Goal: Information Seeking & Learning: Check status

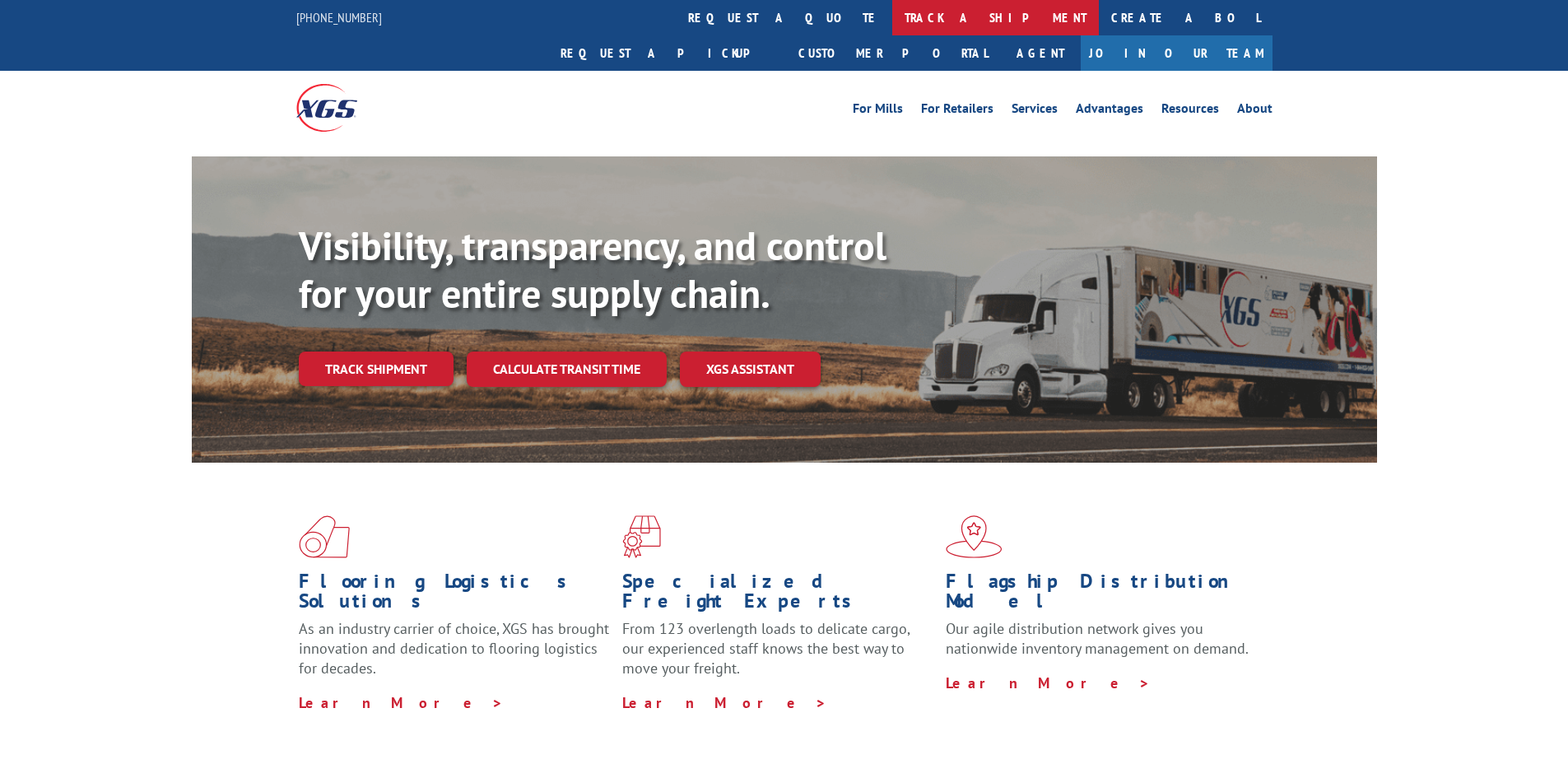
click at [892, 12] on link "track a shipment" at bounding box center [995, 18] width 207 height 35
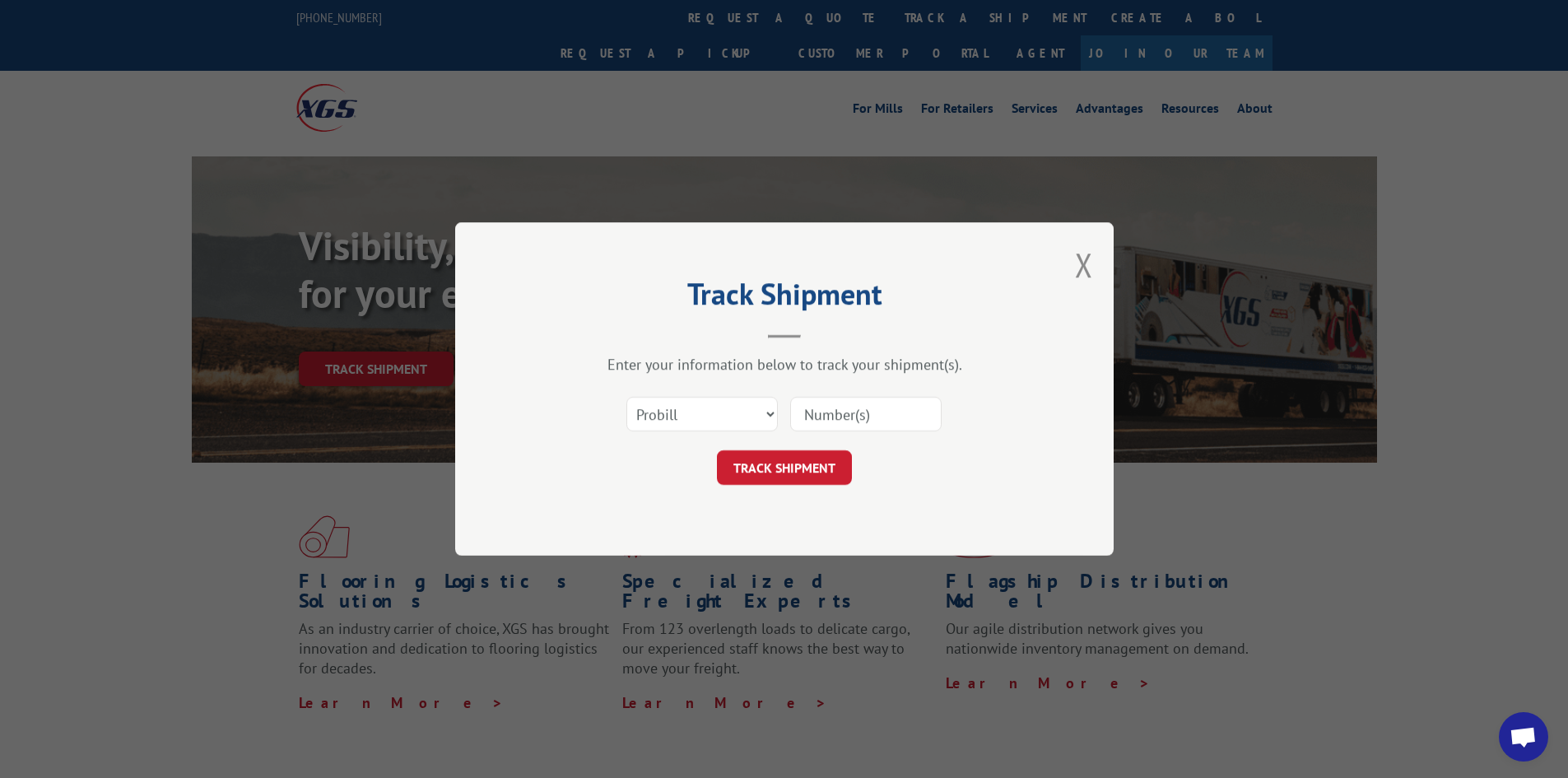
click at [827, 409] on input at bounding box center [866, 413] width 151 height 34
paste input "17542925"
type input "17542925"
click at [800, 467] on button "TRACK SHIPMENT" at bounding box center [784, 467] width 135 height 34
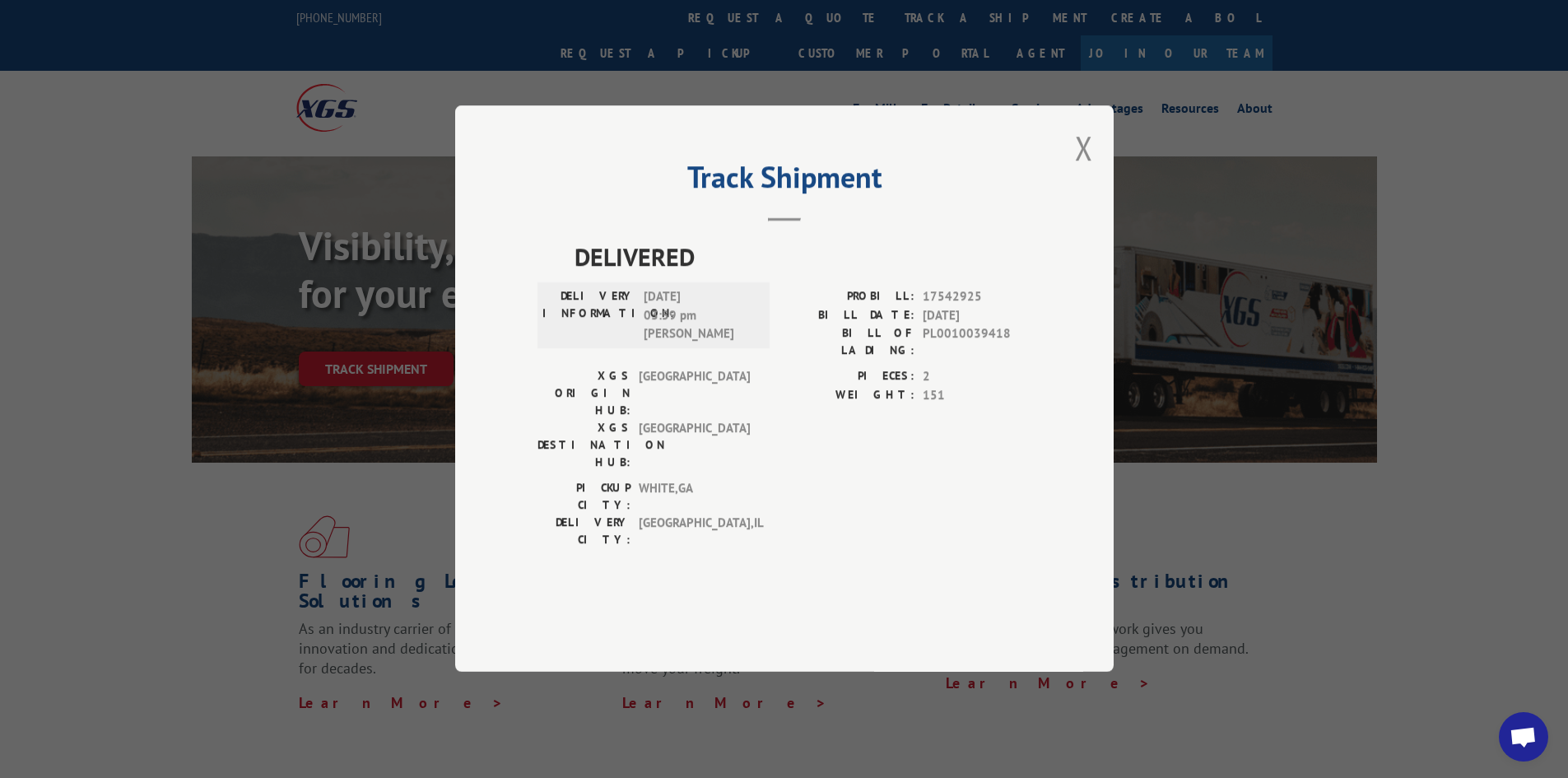
drag, startPoint x: 708, startPoint y: 341, endPoint x: 646, endPoint y: 341, distance: 62.0
click at [646, 341] on span "[DATE] 03:59 pm [PERSON_NAME]" at bounding box center [699, 316] width 111 height 56
copy span "[DATE]"
